Goal: Transaction & Acquisition: Purchase product/service

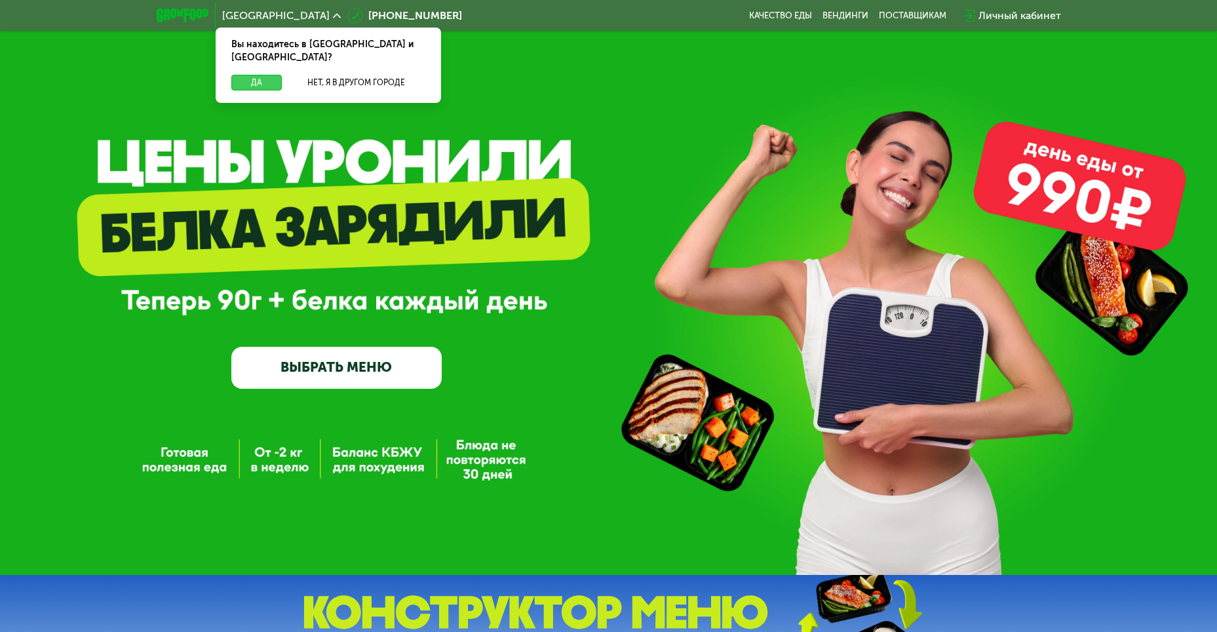
click at [252, 75] on button "Да" at bounding box center [256, 83] width 50 height 16
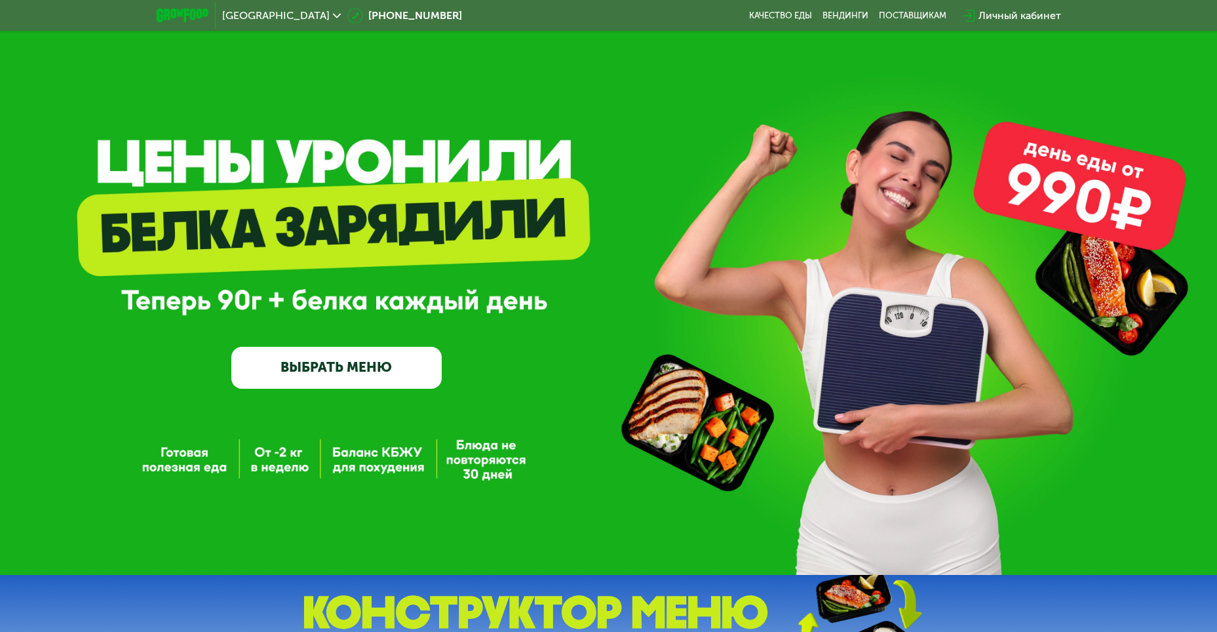
click at [371, 366] on link "ВЫБРАТЬ МЕНЮ" at bounding box center [336, 368] width 210 height 42
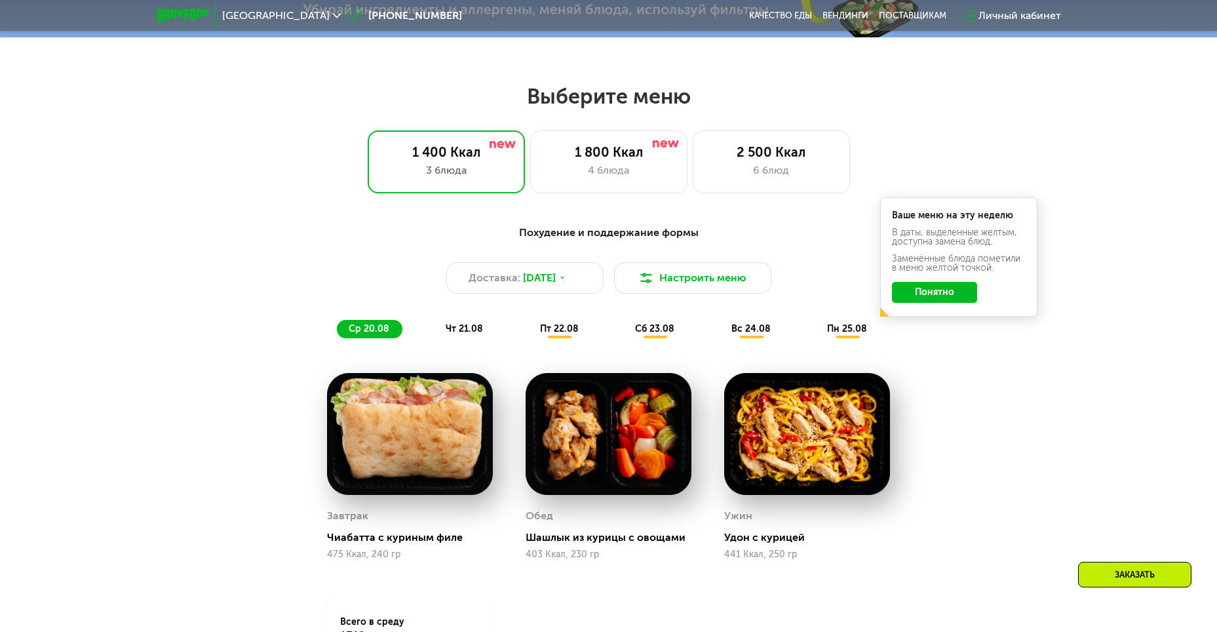
scroll to position [693, 0]
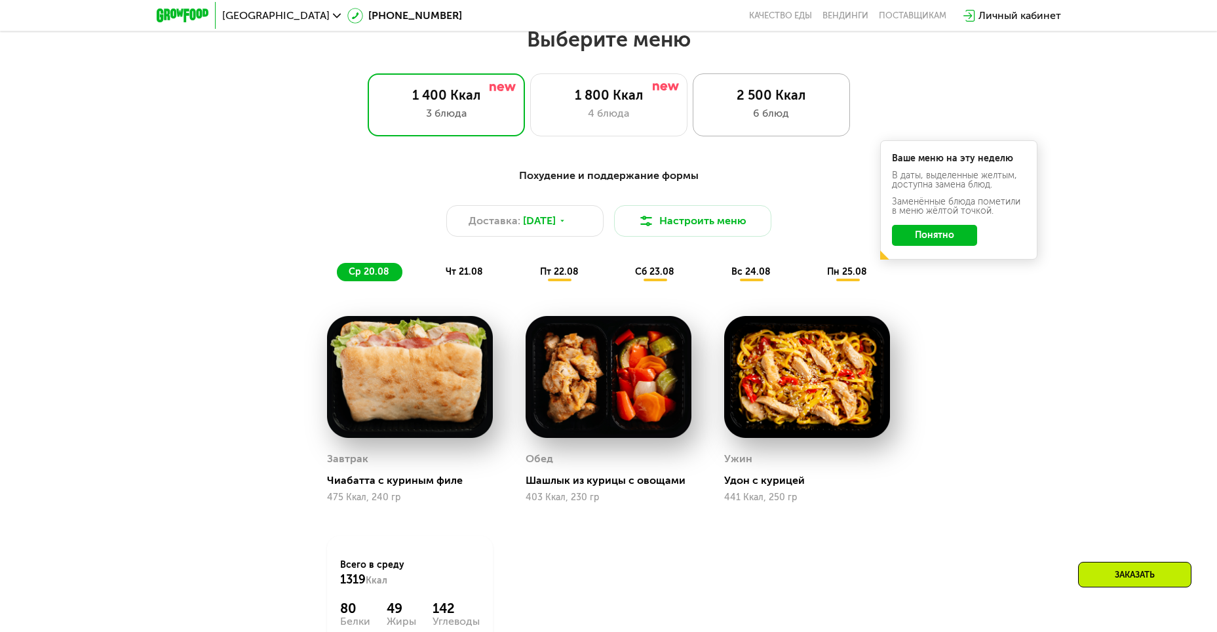
click at [827, 117] on div "6 блюд" at bounding box center [772, 114] width 130 height 16
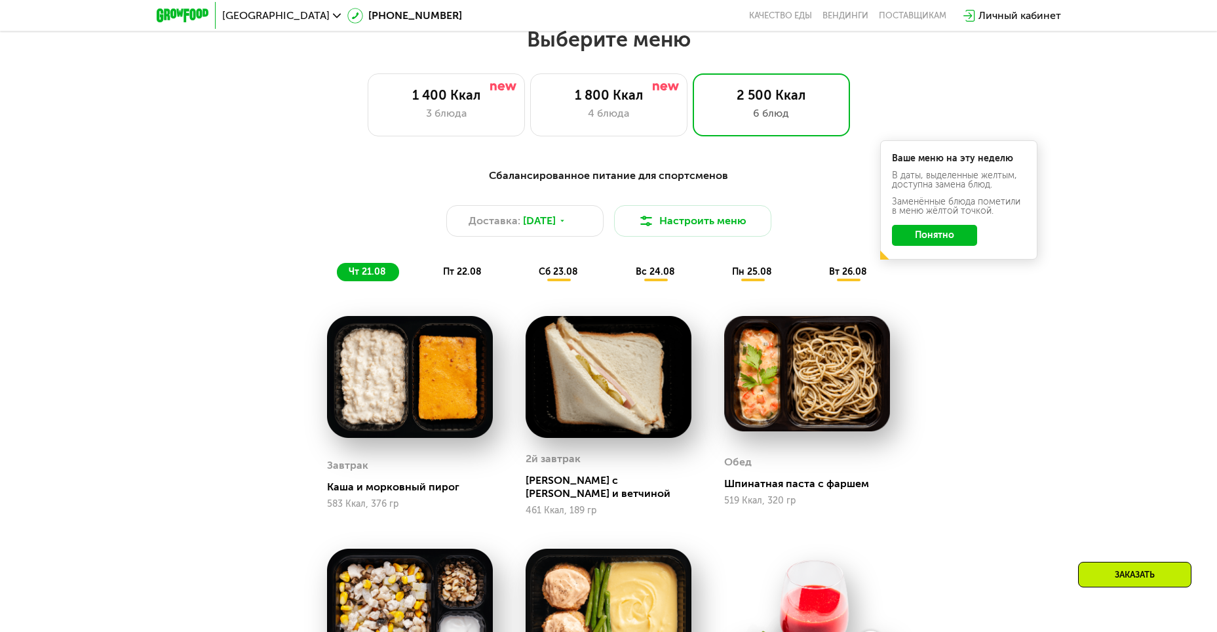
click at [923, 239] on button "Понятно" at bounding box center [934, 235] width 85 height 21
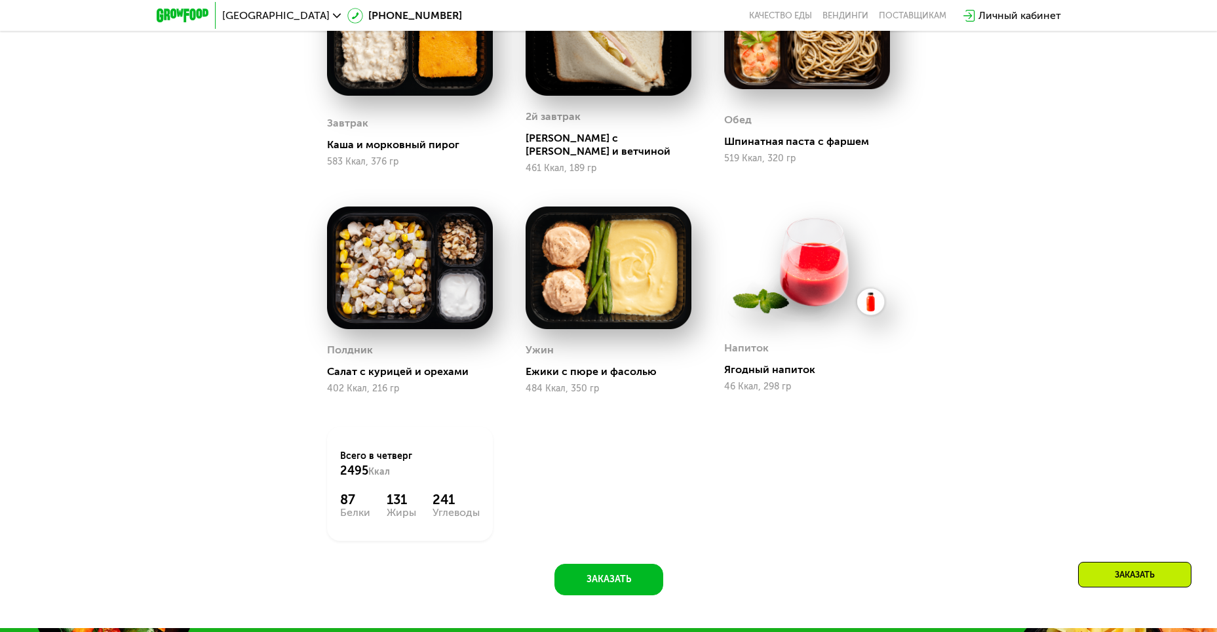
scroll to position [1152, 0]
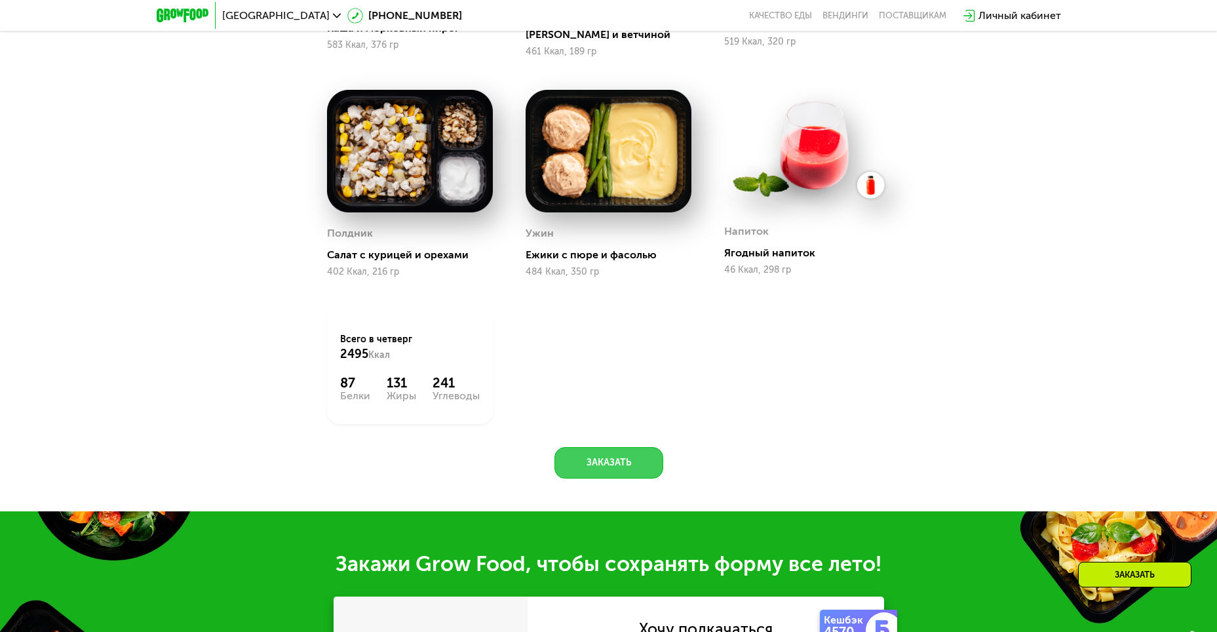
click at [583, 453] on button "Заказать" at bounding box center [608, 462] width 109 height 31
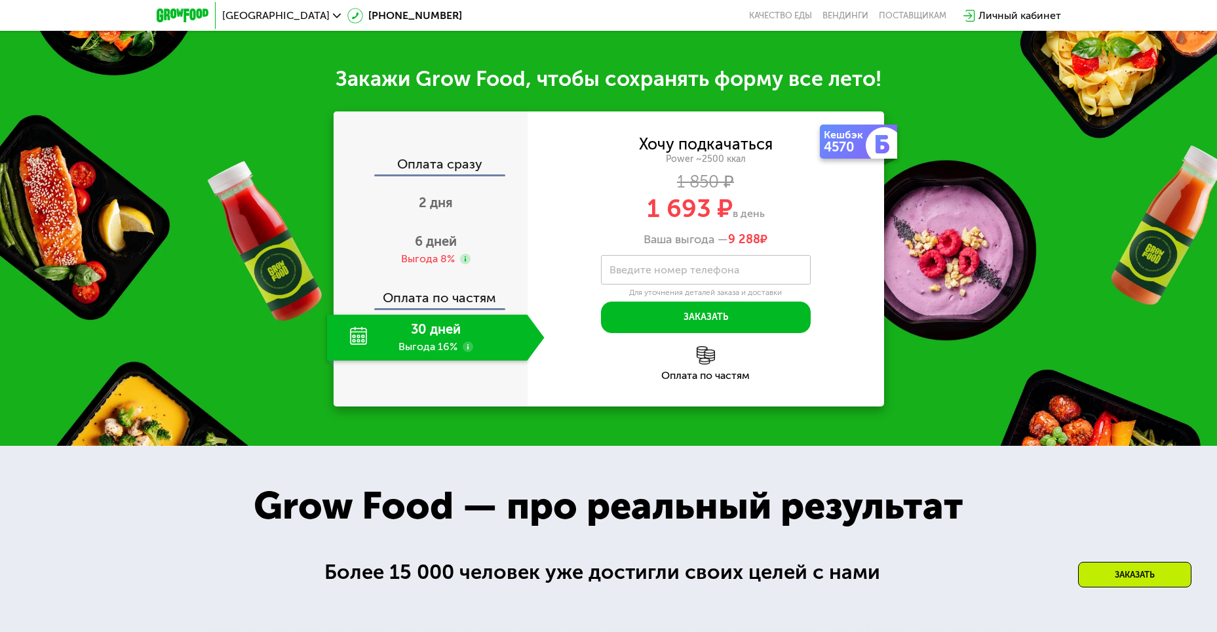
scroll to position [1654, 0]
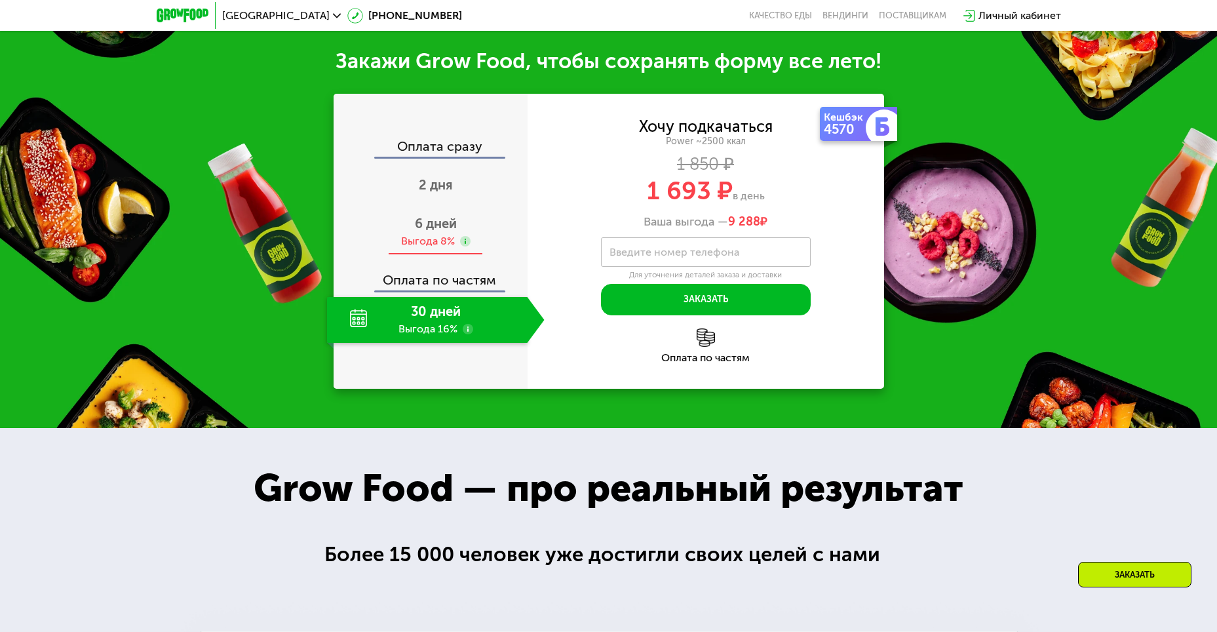
click at [446, 234] on div "Выгода 8%" at bounding box center [428, 241] width 54 height 14
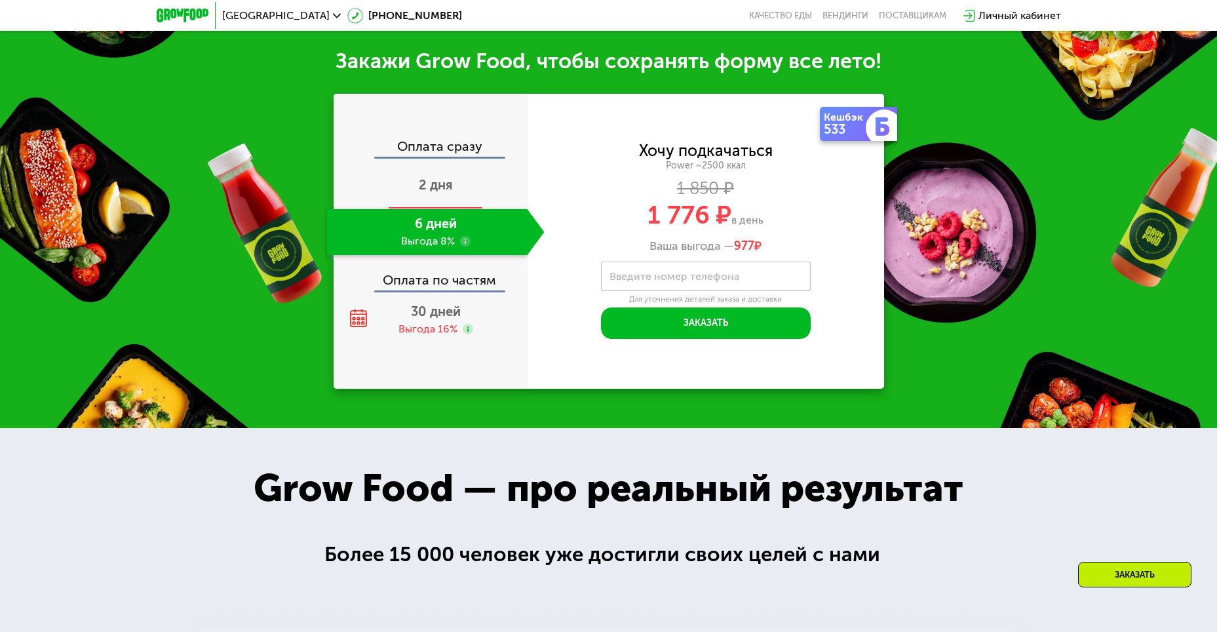
click at [420, 177] on span "2 дня" at bounding box center [436, 185] width 34 height 16
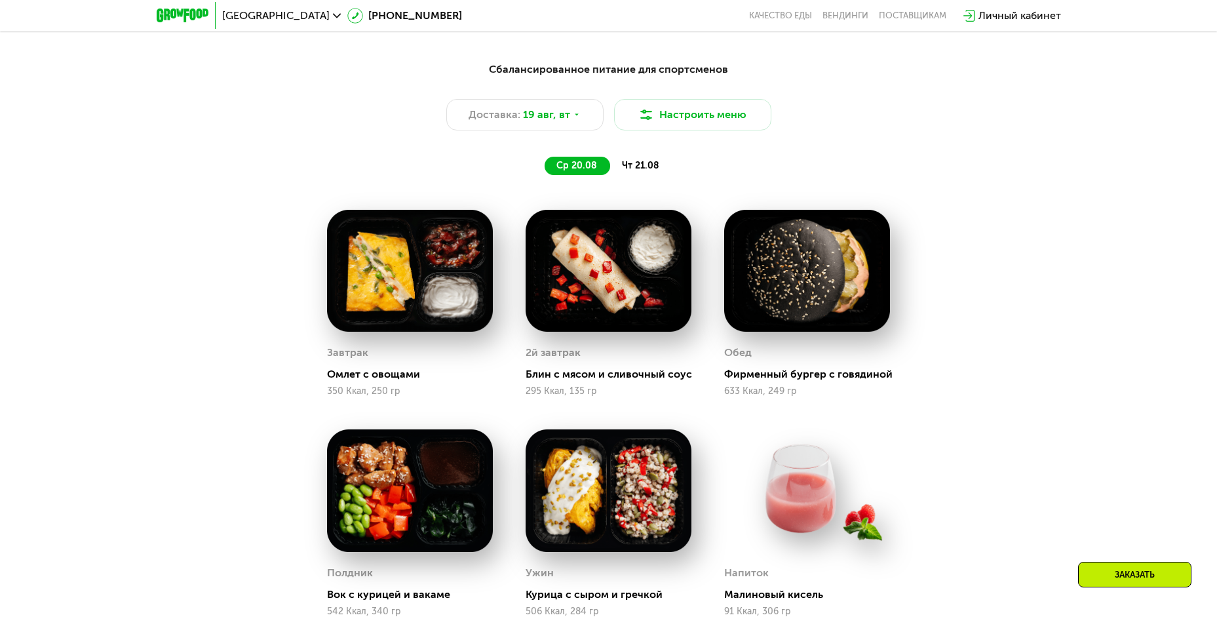
scroll to position [671, 0]
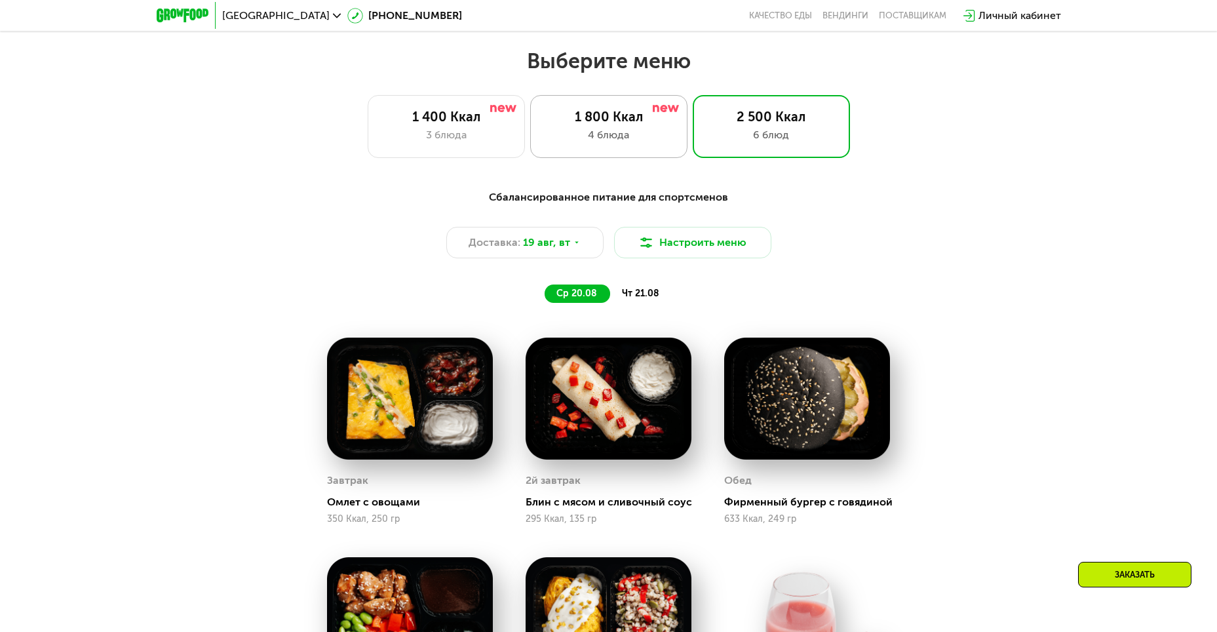
click at [614, 134] on div "4 блюда" at bounding box center [609, 135] width 130 height 16
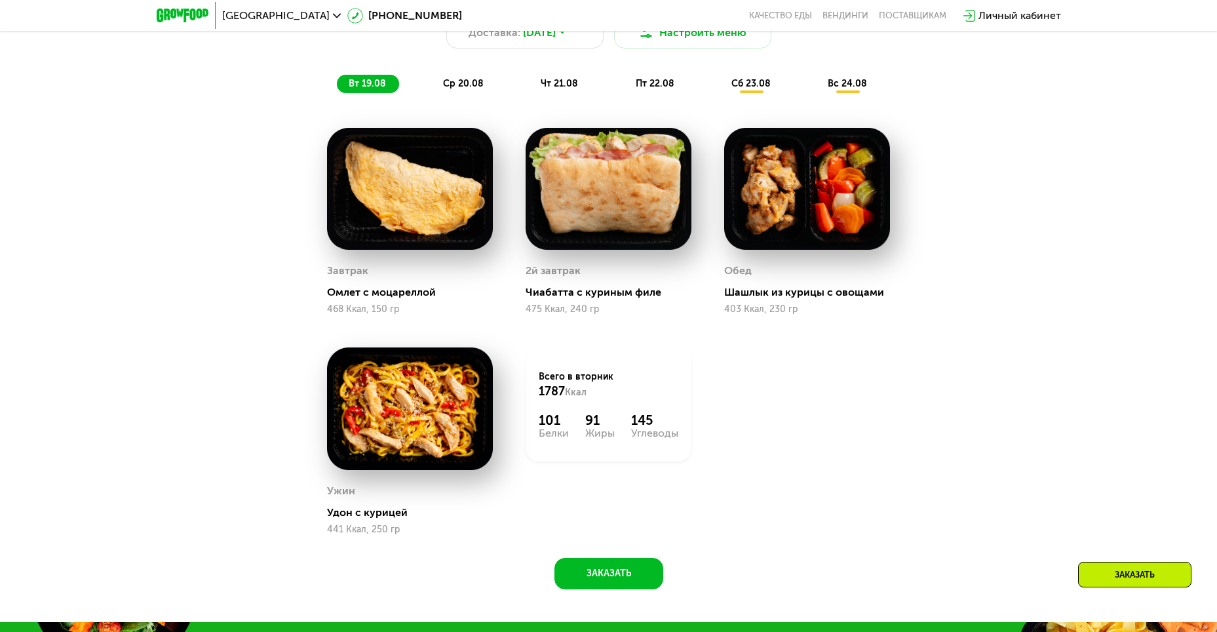
scroll to position [999, 0]
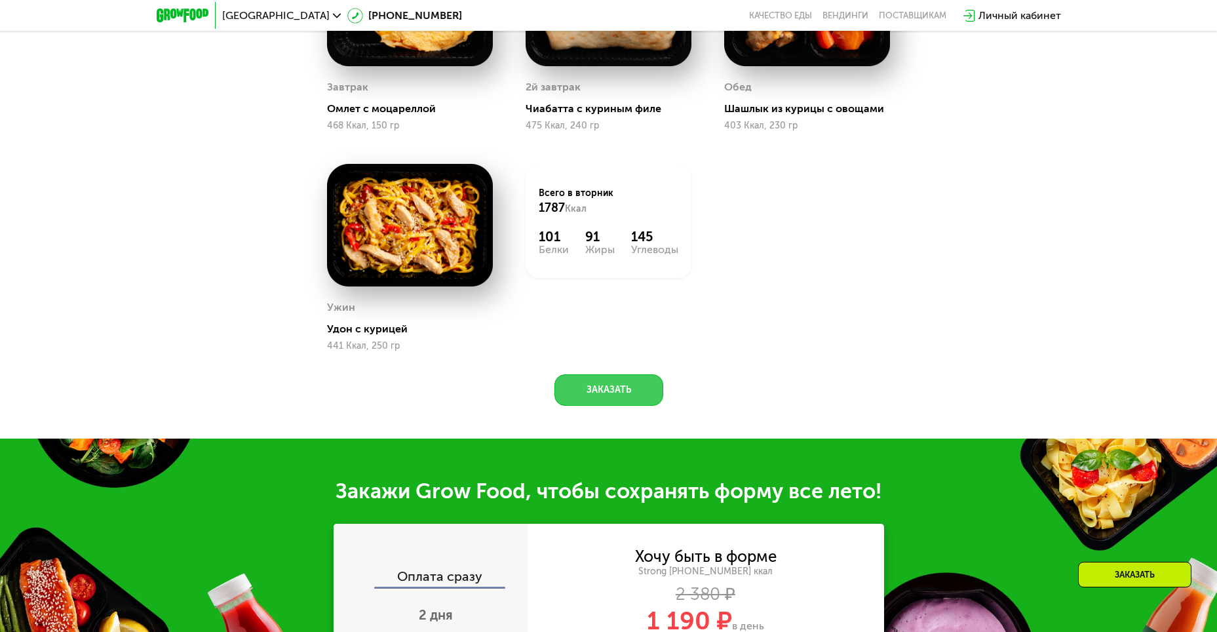
click at [617, 406] on button "Заказать" at bounding box center [608, 389] width 109 height 31
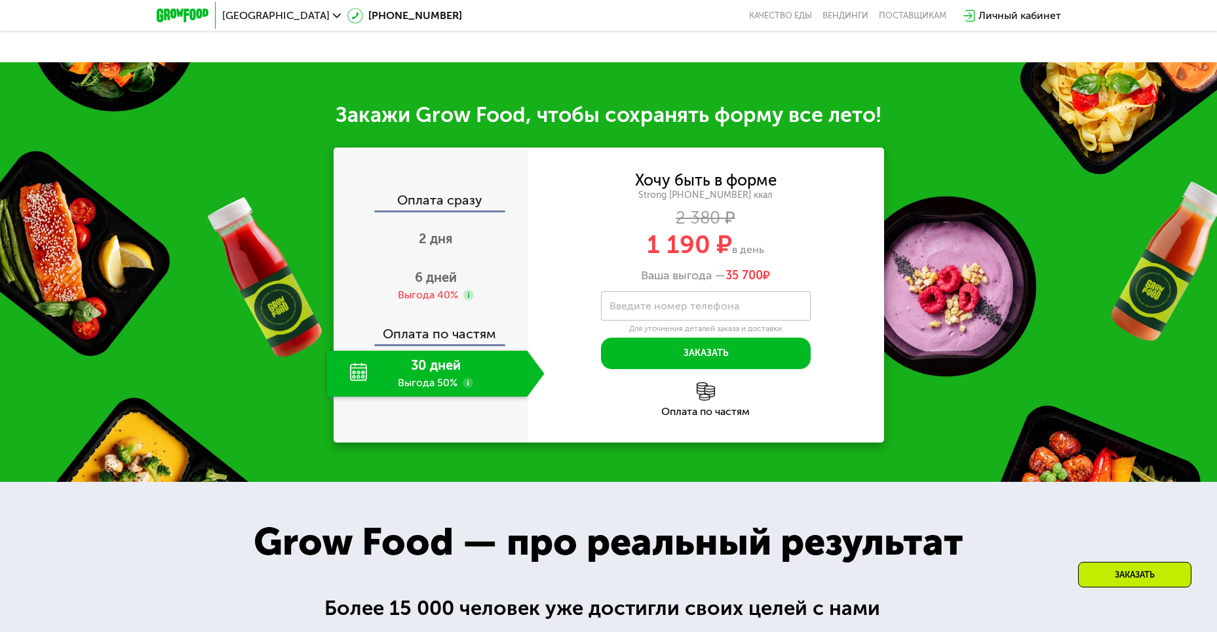
scroll to position [1507, 0]
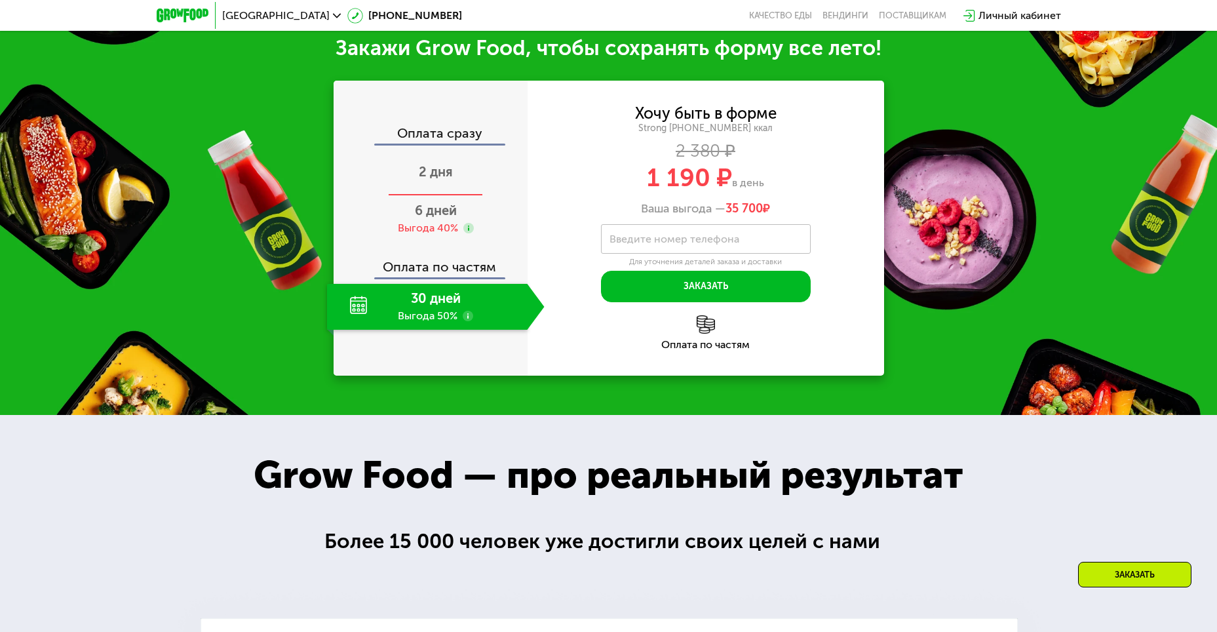
click at [441, 172] on span "2 дня" at bounding box center [436, 172] width 34 height 16
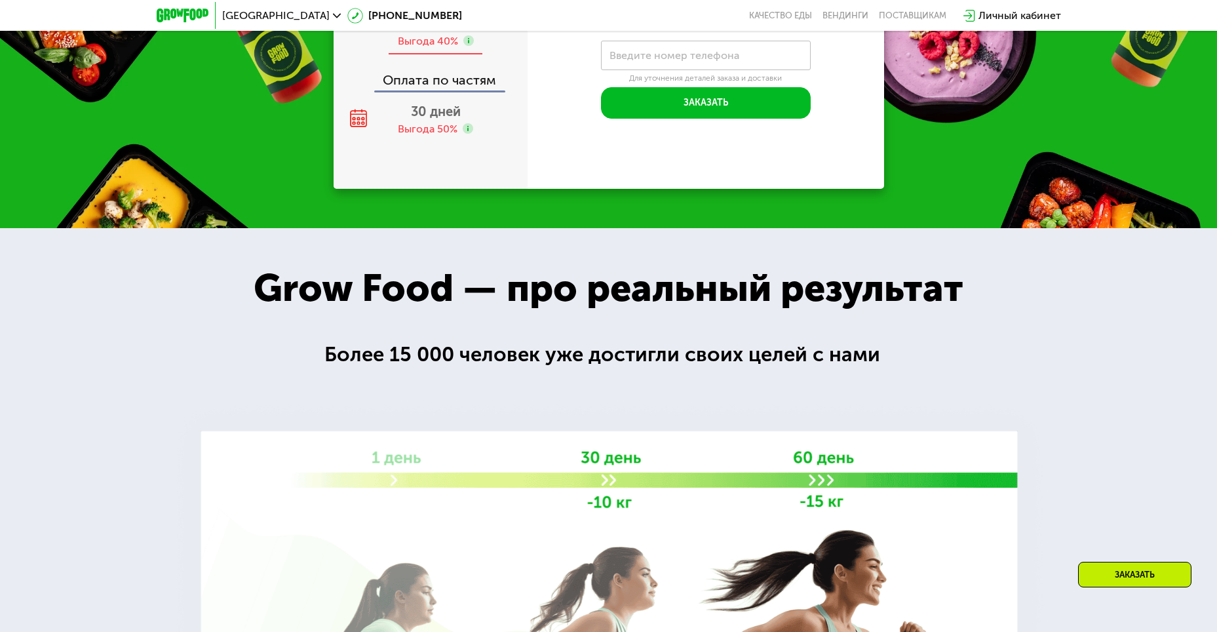
click at [446, 48] on div "Выгода 40%" at bounding box center [428, 41] width 60 height 14
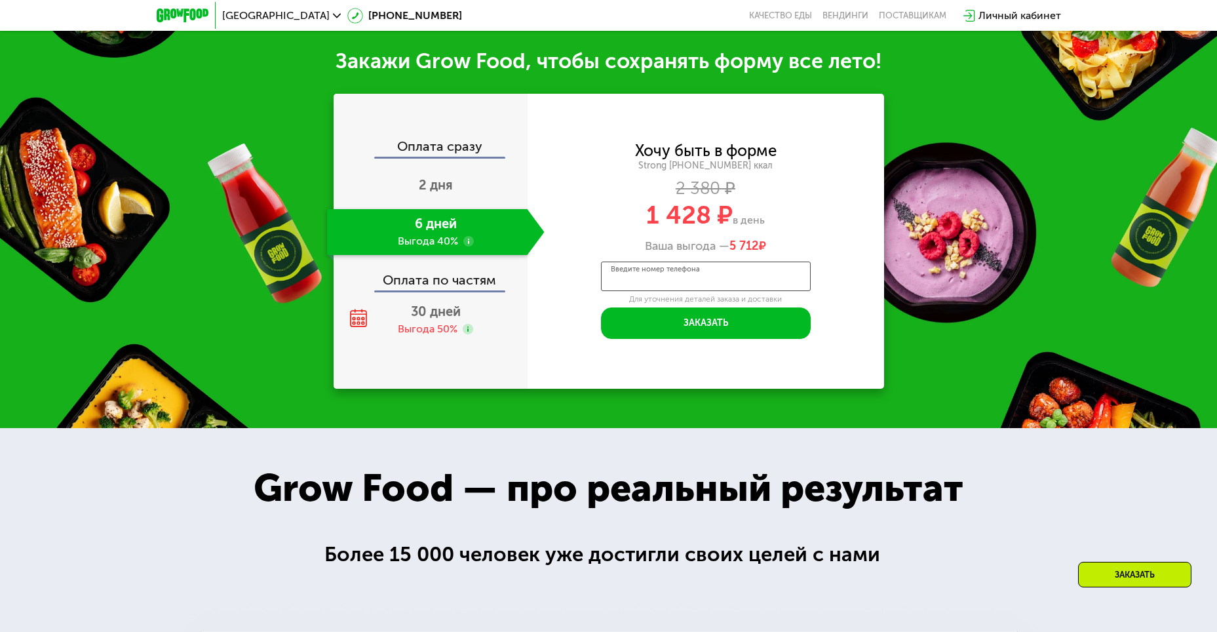
click at [705, 262] on div "Введите номер телефона" at bounding box center [706, 276] width 210 height 29
type input "**********"
click at [770, 312] on button "Заказать" at bounding box center [706, 322] width 210 height 31
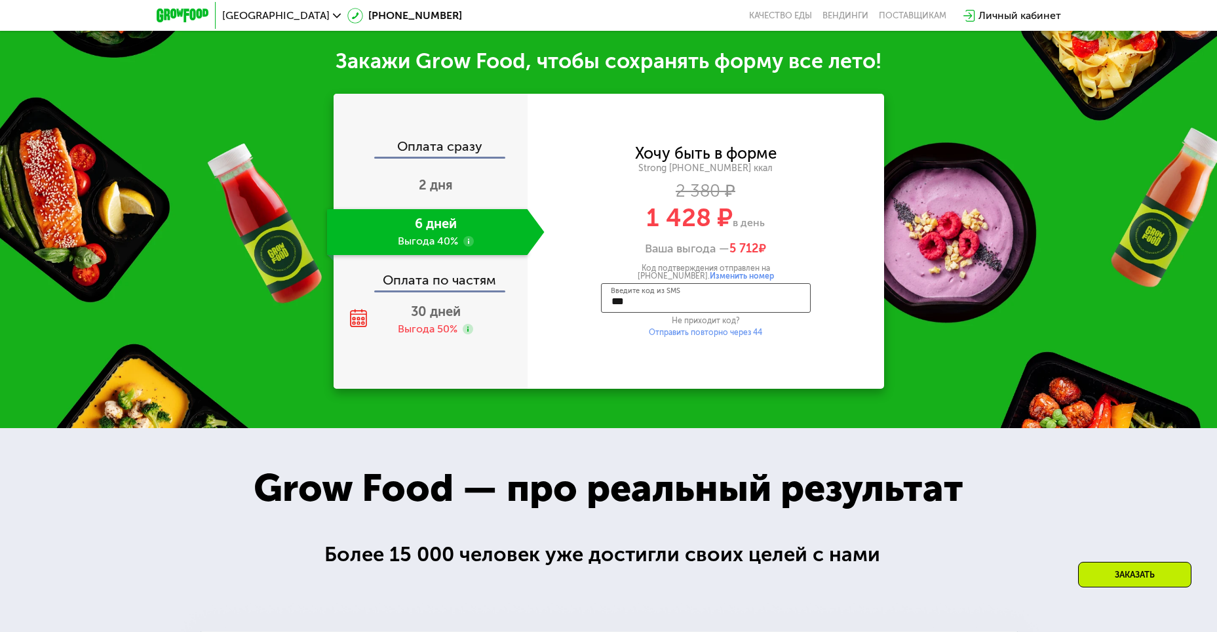
type input "****"
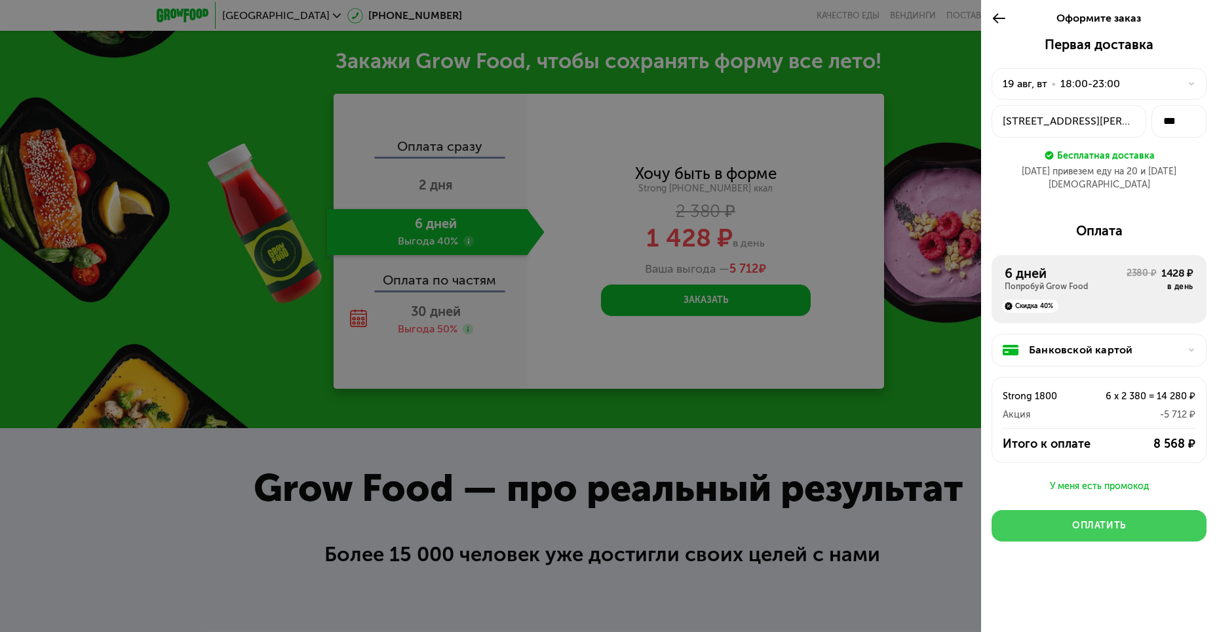
click at [1076, 519] on div "Оплатить" at bounding box center [1099, 525] width 54 height 13
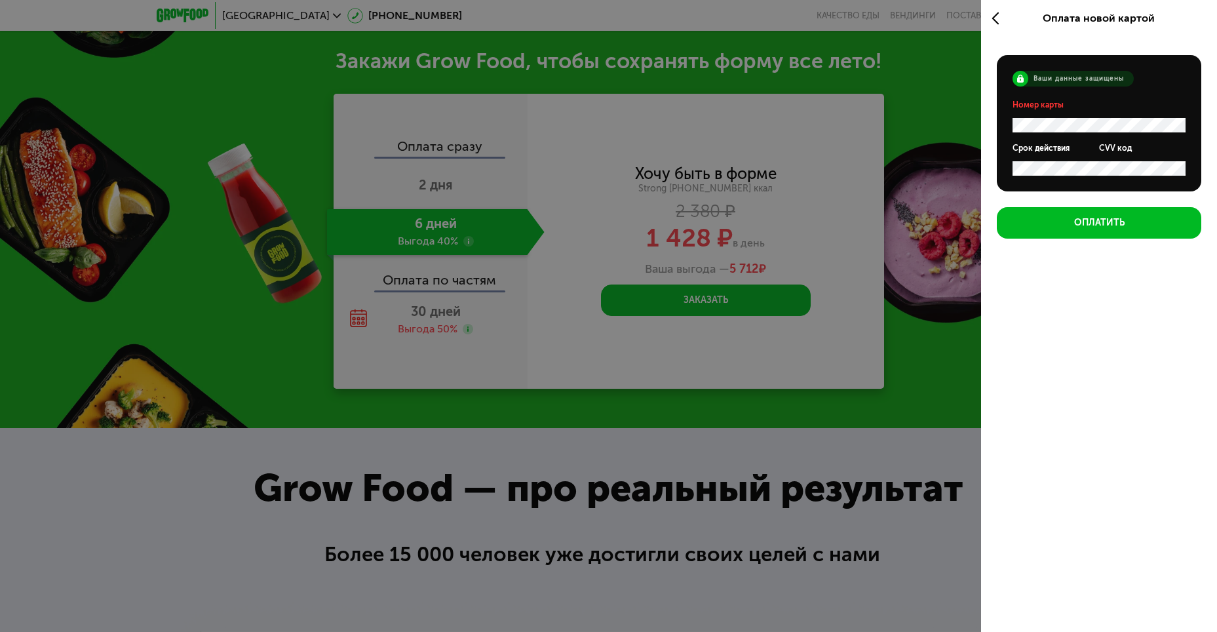
click at [1108, 17] on span "Оплата новой картой" at bounding box center [1099, 18] width 112 height 12
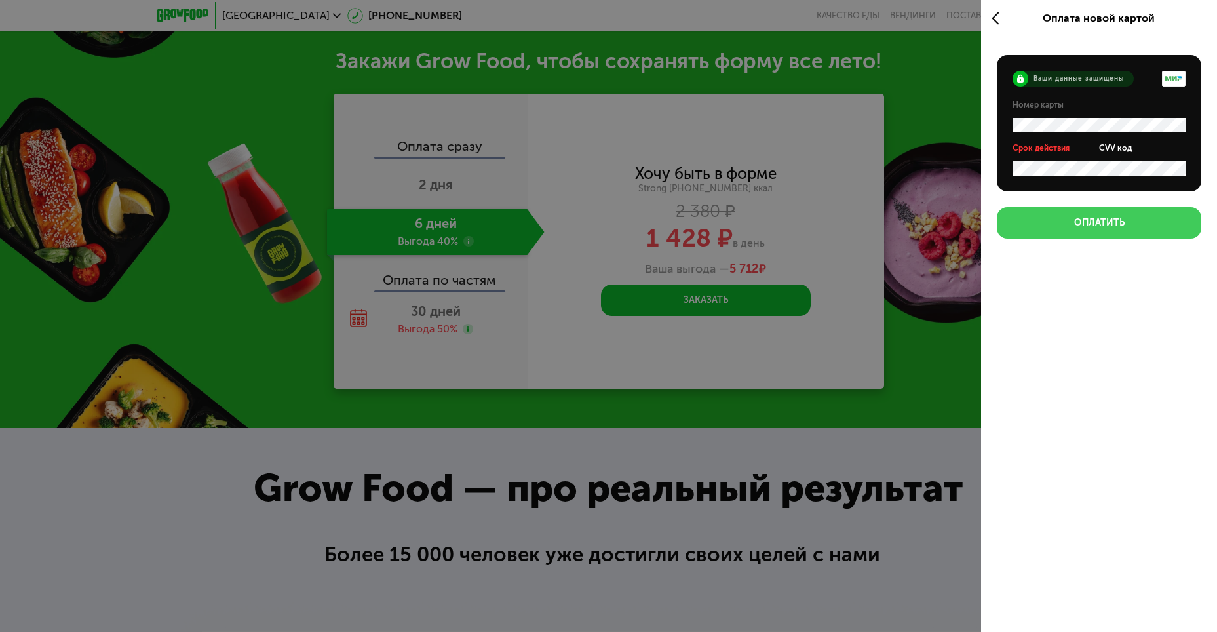
click at [1053, 229] on button "Оплатить" at bounding box center [1099, 222] width 204 height 31
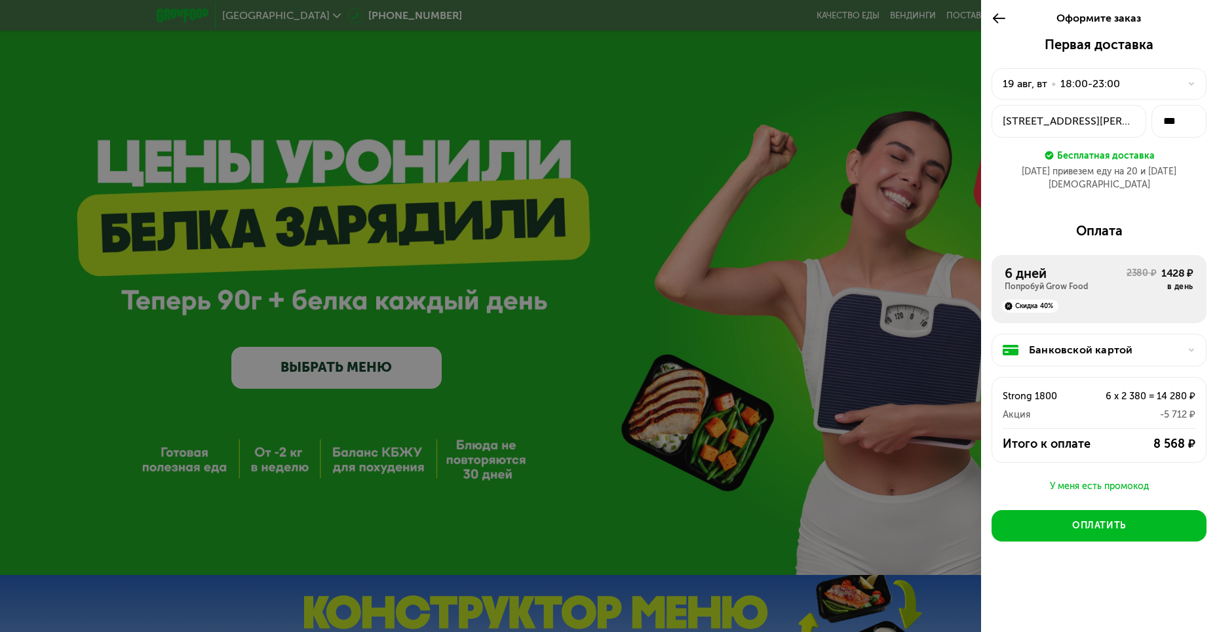
click at [1052, 334] on div "Банковской картой" at bounding box center [1099, 350] width 215 height 33
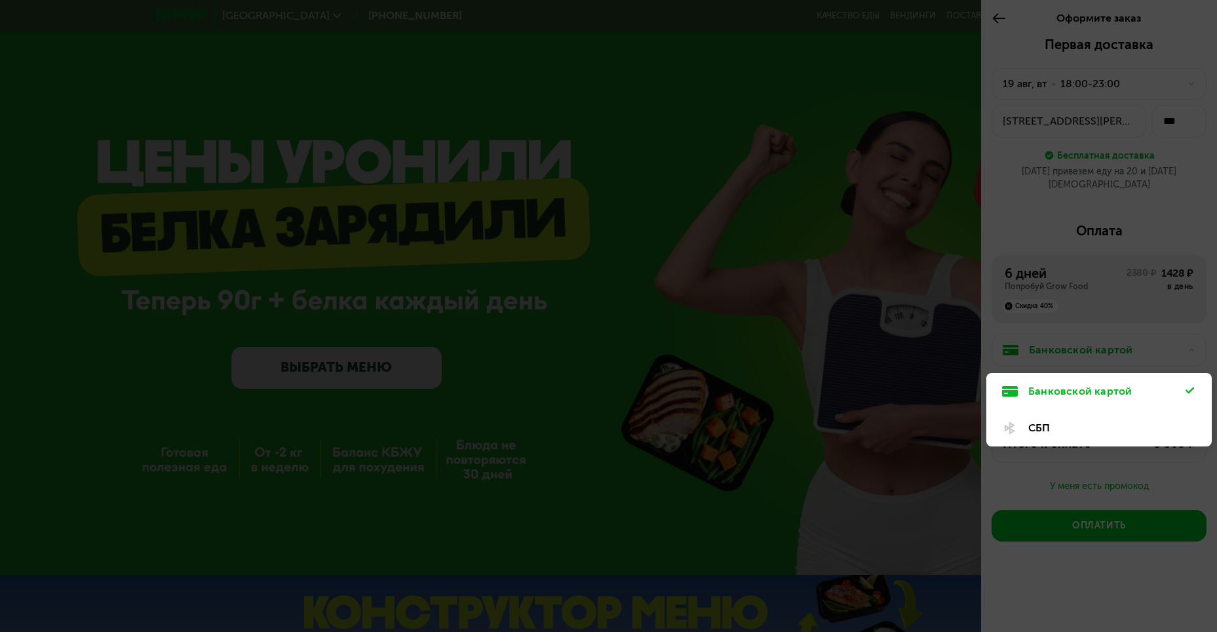
click at [1091, 383] on div "Банковской картой" at bounding box center [1106, 391] width 157 height 16
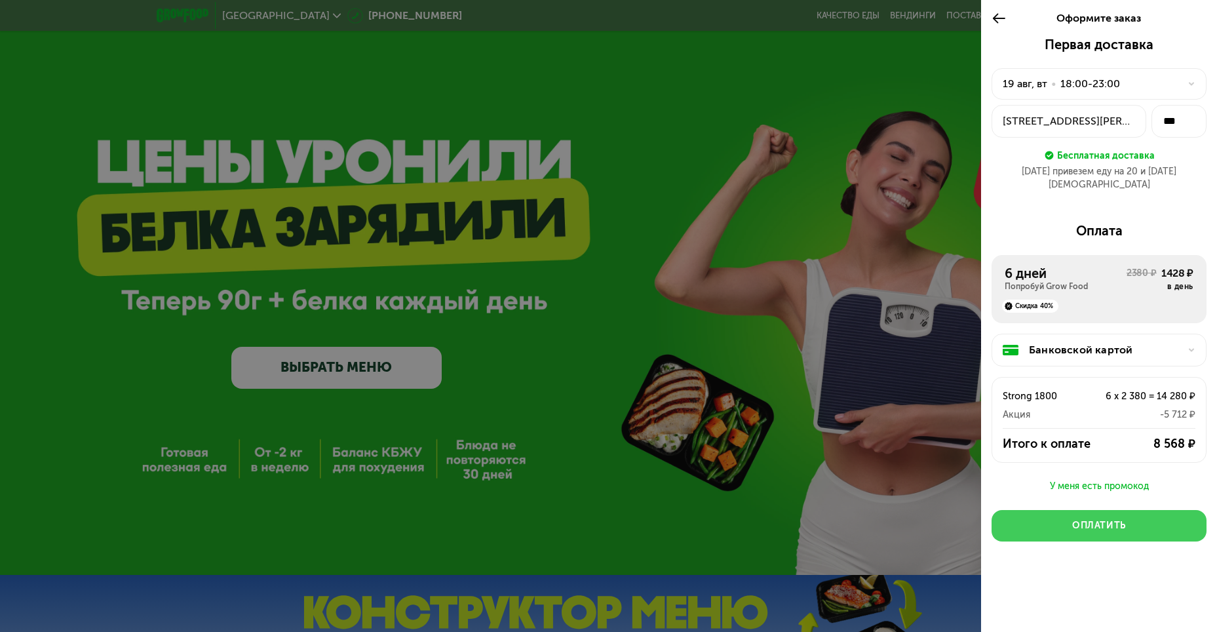
click at [1130, 510] on button "Оплатить" at bounding box center [1099, 525] width 215 height 31
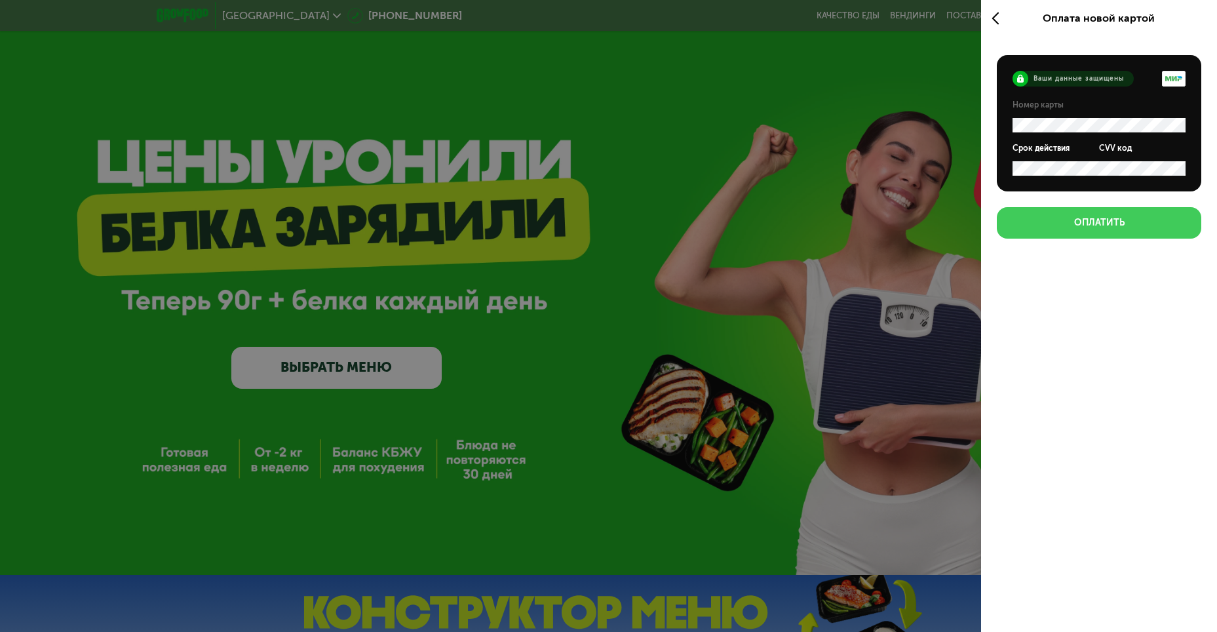
click at [1110, 226] on div "Оплатить" at bounding box center [1099, 222] width 50 height 13
click at [1112, 208] on button "Оплатить" at bounding box center [1099, 222] width 204 height 31
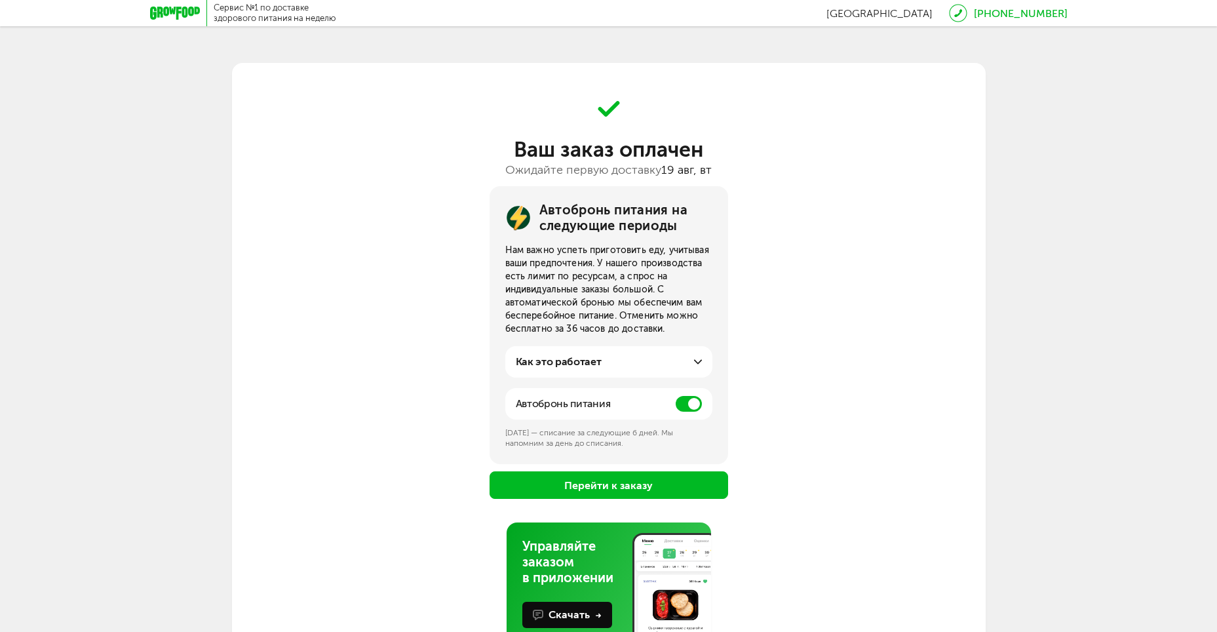
click at [676, 408] on label at bounding box center [689, 404] width 26 height 16
click at [676, 407] on span at bounding box center [689, 404] width 26 height 16
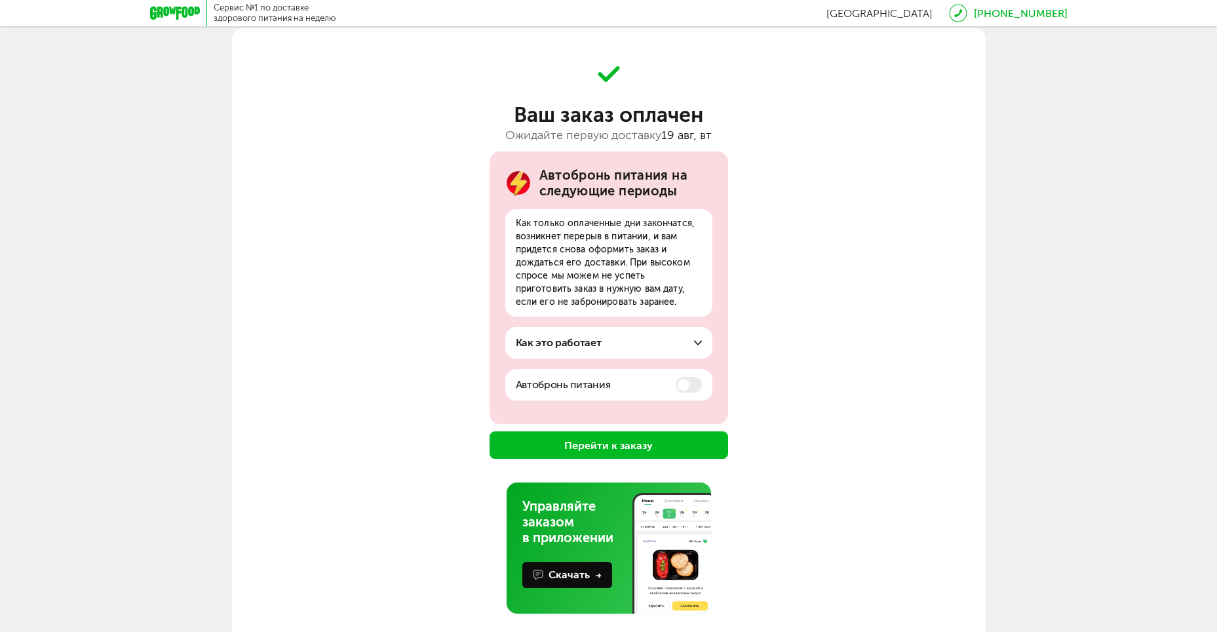
scroll to position [50, 0]
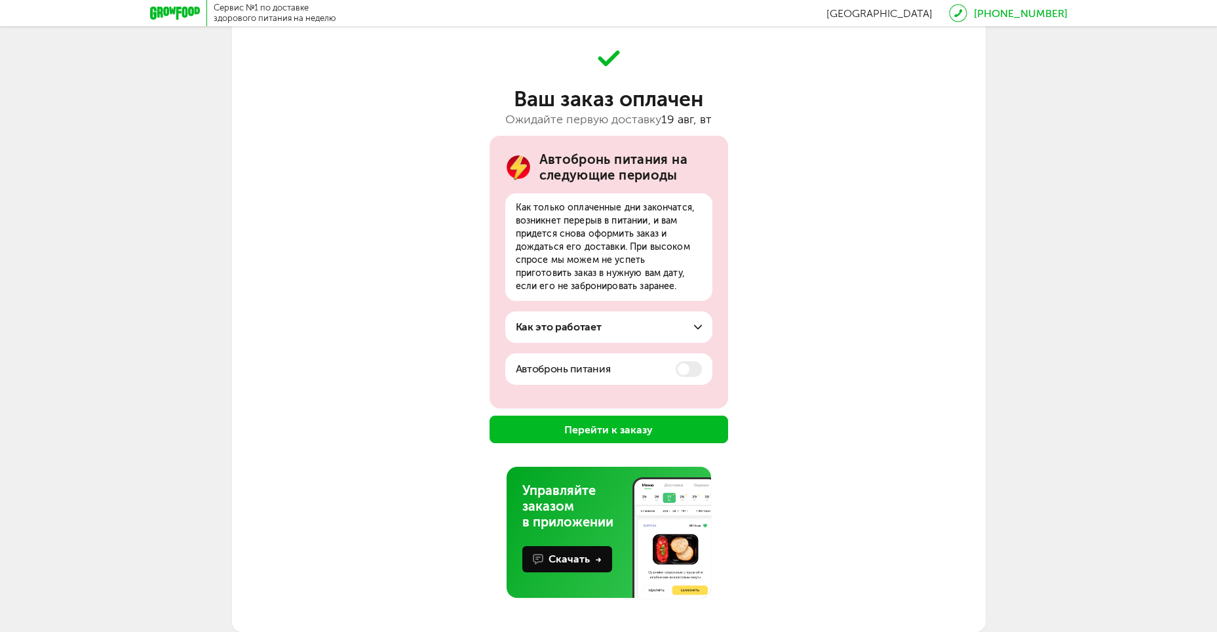
click at [593, 430] on button "Перейти к заказу" at bounding box center [609, 430] width 239 height 28
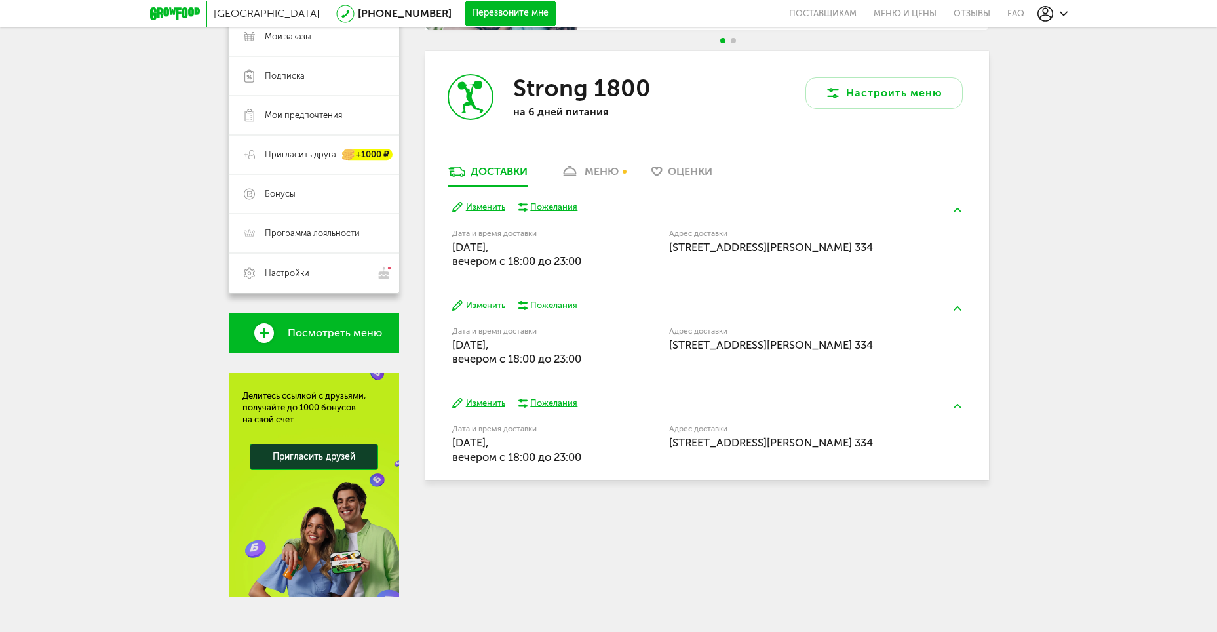
scroll to position [221, 0]
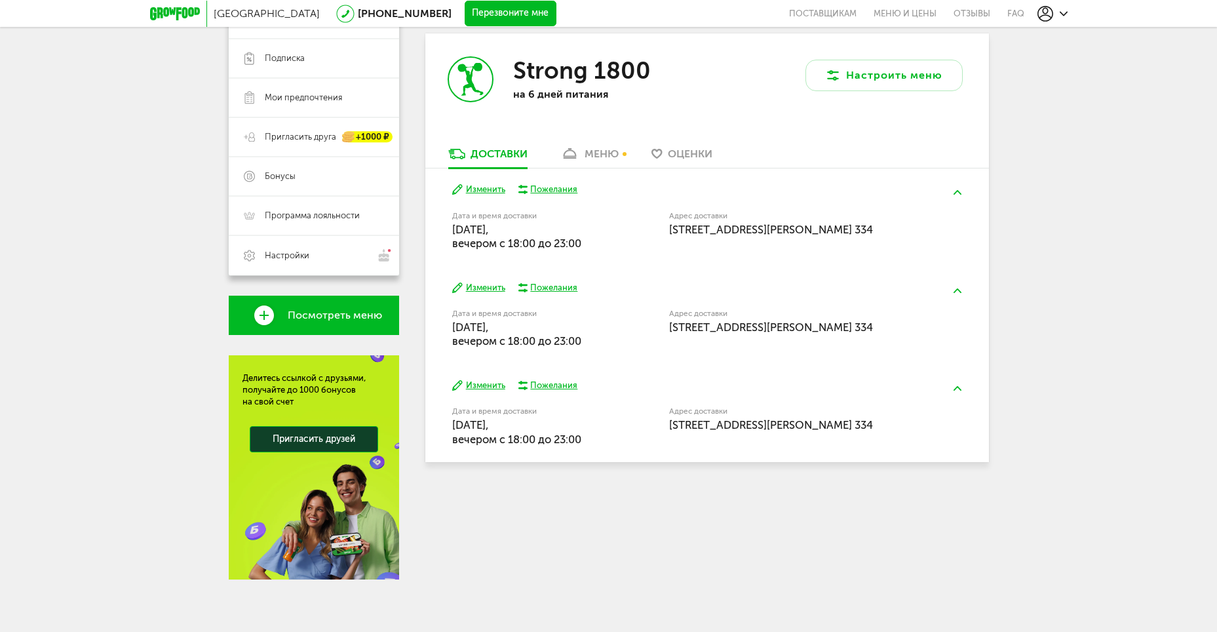
click at [589, 147] on link "меню" at bounding box center [589, 157] width 71 height 21
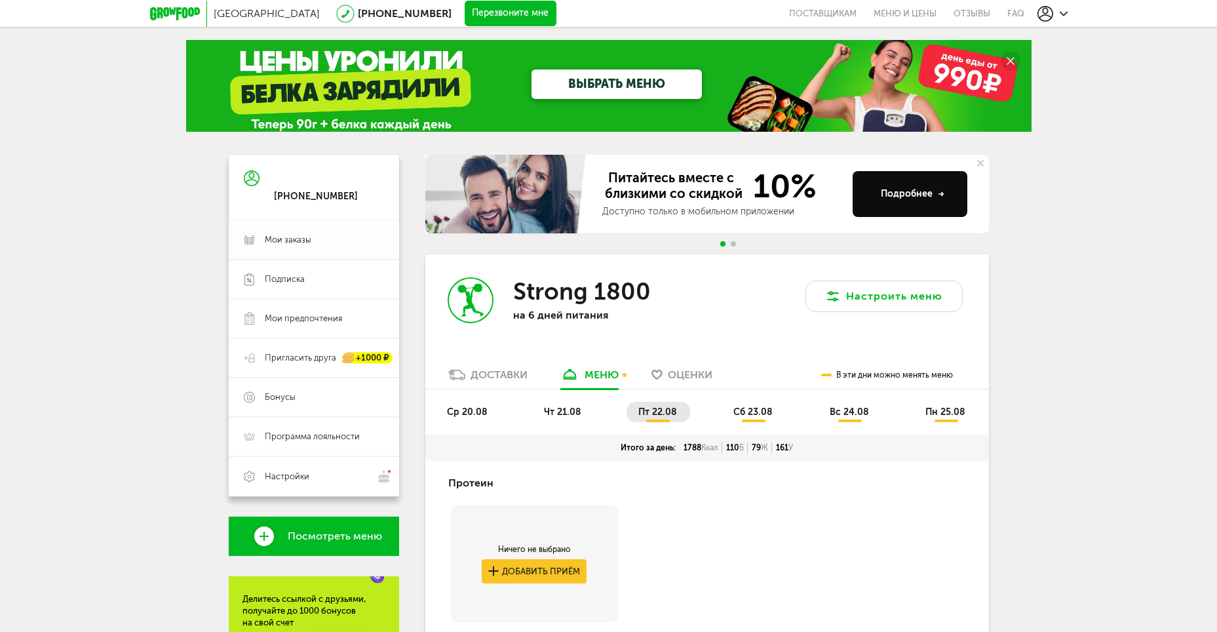
click at [308, 254] on link "Мои заказы" at bounding box center [314, 239] width 170 height 39
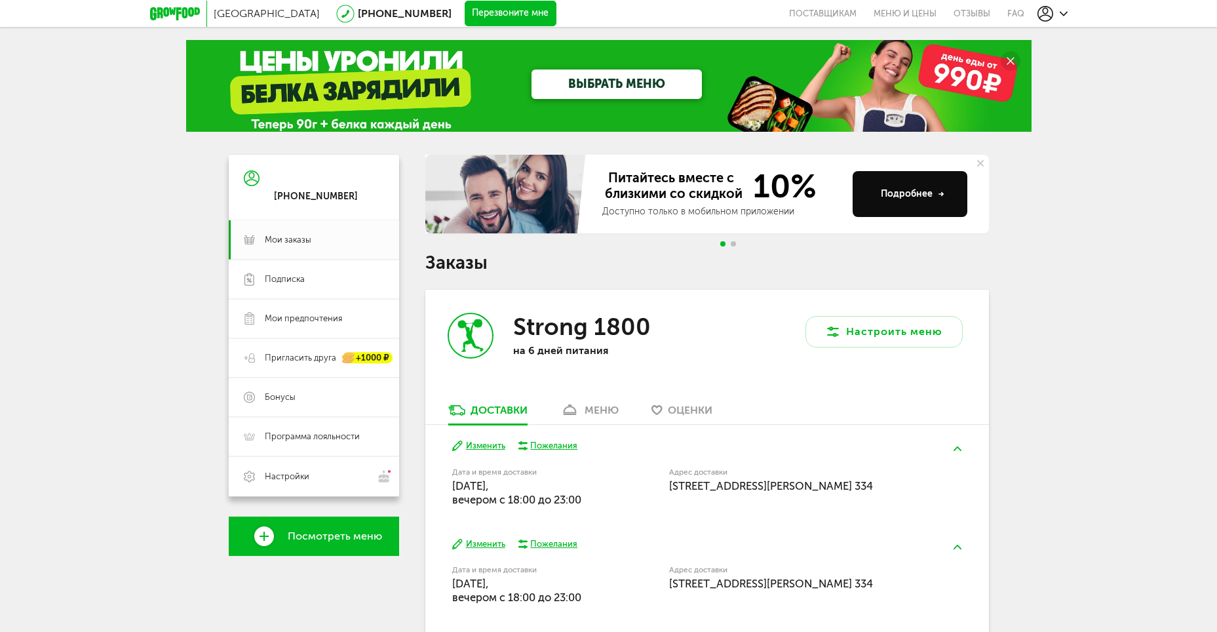
click at [281, 118] on div "ВЫБРАТЬ МЕНЮ" at bounding box center [608, 86] width 845 height 92
click at [658, 81] on link "ВЫБРАТЬ МЕНЮ" at bounding box center [617, 83] width 170 height 29
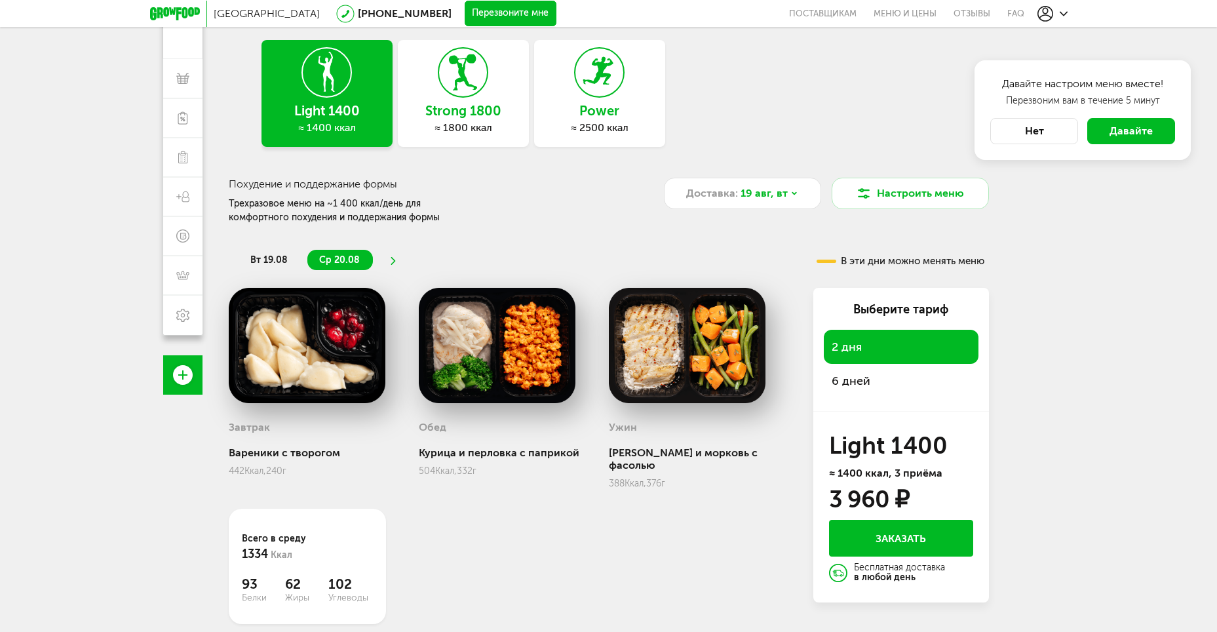
scroll to position [115, 0]
